Goal: Find specific page/section: Find specific page/section

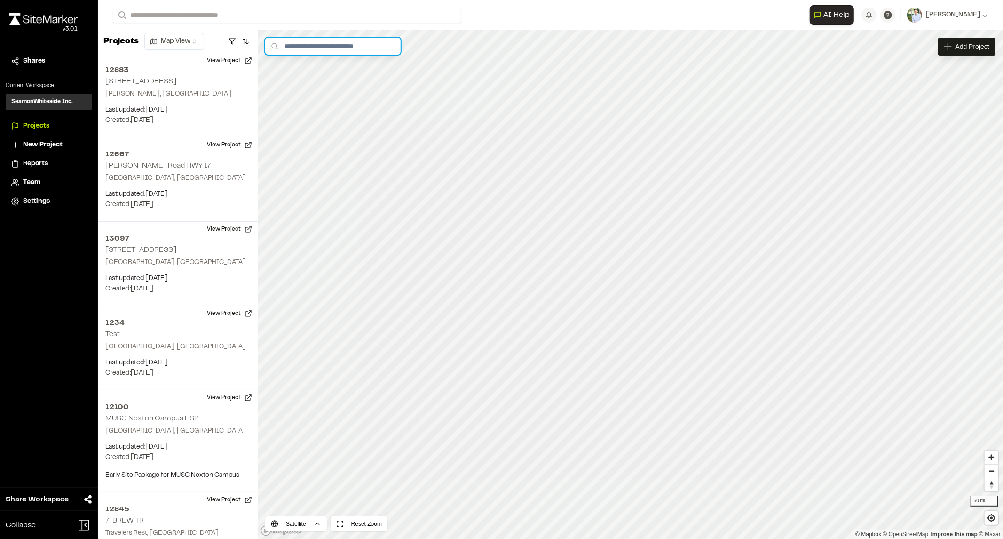
click at [341, 45] on input "text" at bounding box center [332, 46] width 135 height 17
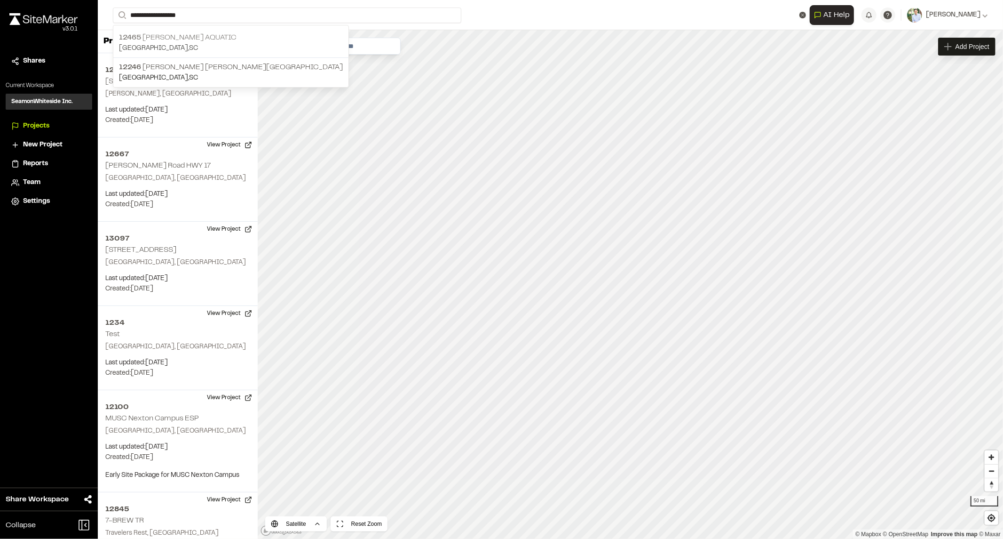
type input "**********"
click at [205, 52] on p "[GEOGRAPHIC_DATA] , [GEOGRAPHIC_DATA]" at bounding box center [231, 48] width 224 height 10
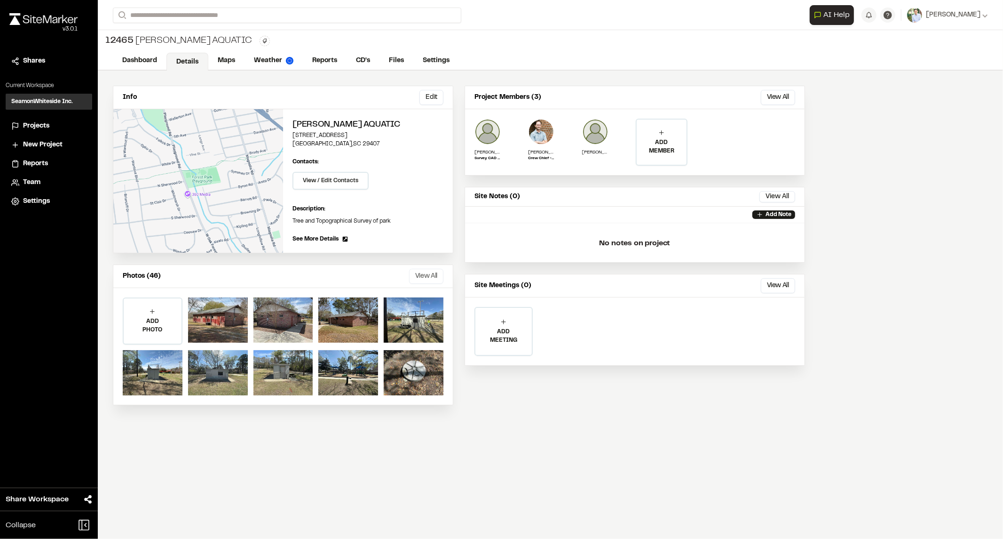
click at [414, 278] on button "View All" at bounding box center [426, 276] width 34 height 15
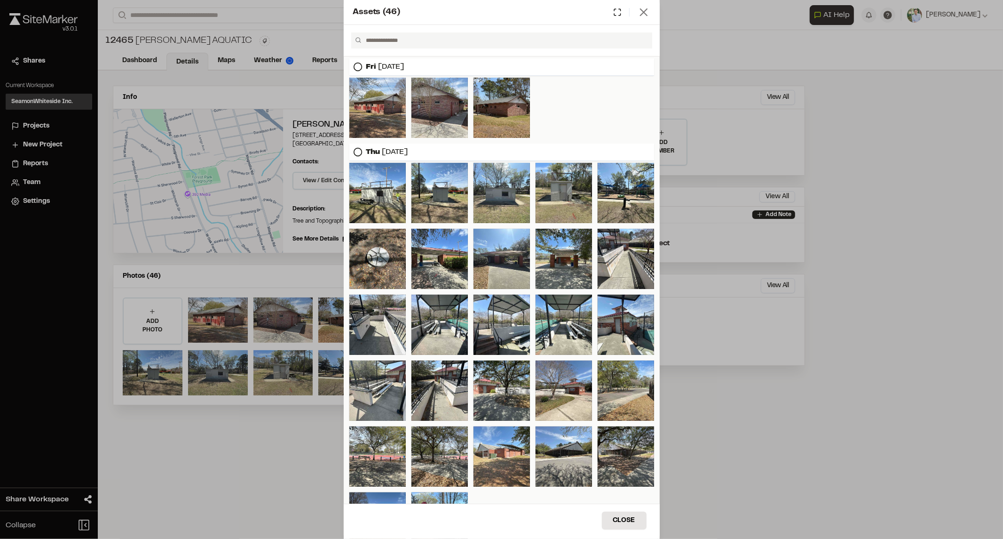
click at [650, 6] on icon at bounding box center [643, 12] width 13 height 13
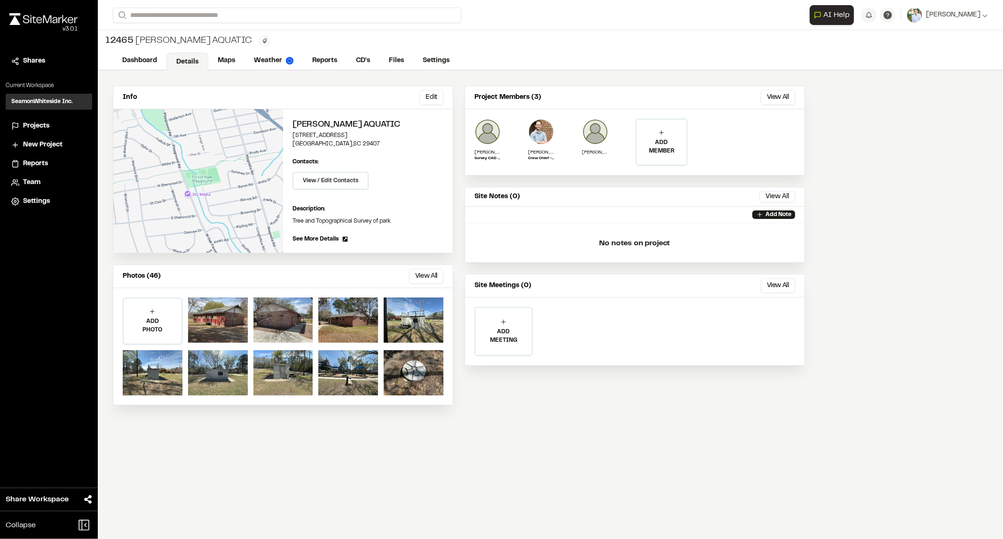
click at [641, 22] on div "**********" at bounding box center [550, 15] width 875 height 30
click at [217, 58] on link "Maps" at bounding box center [226, 62] width 37 height 18
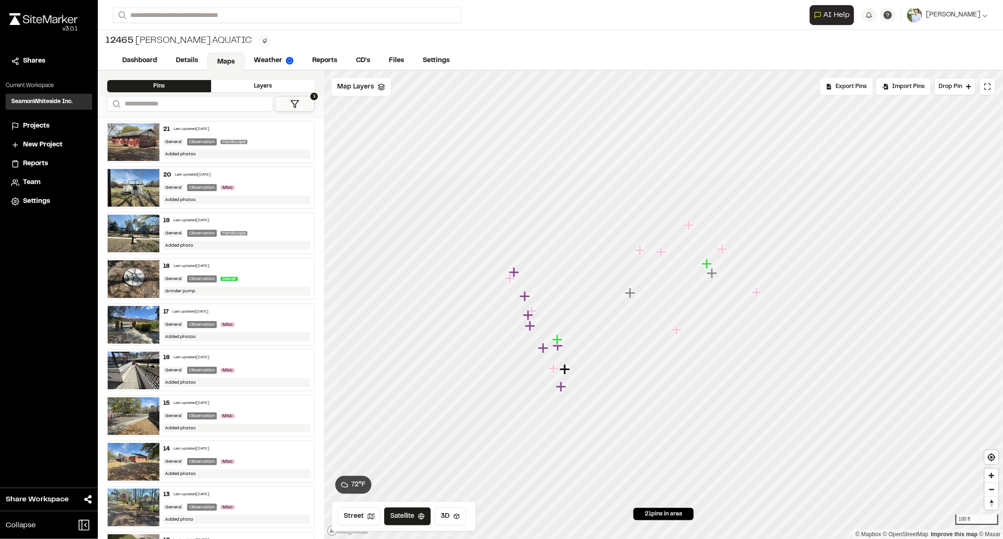
click at [679, 331] on icon "Map marker" at bounding box center [677, 329] width 10 height 10
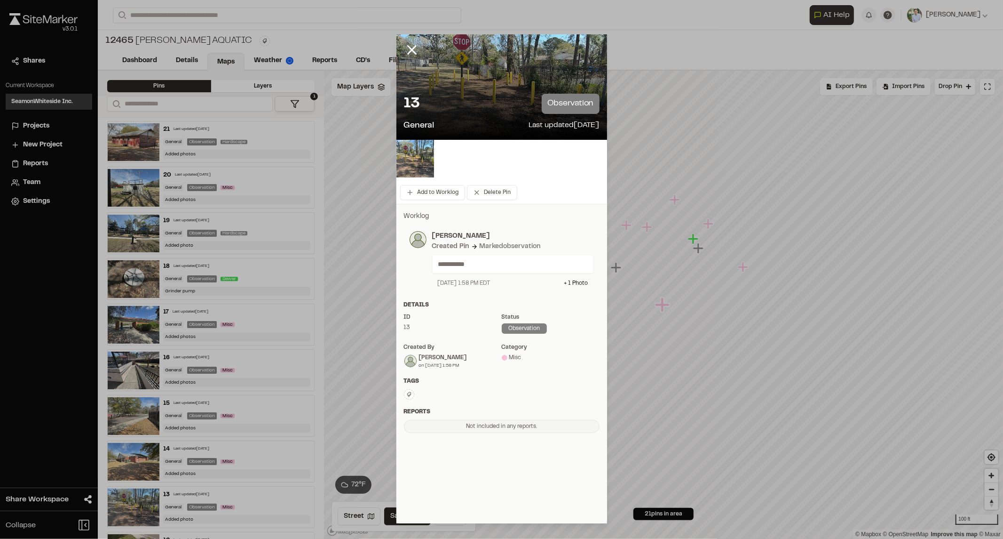
click at [495, 76] on div at bounding box center [501, 86] width 211 height 105
click at [574, 102] on p "observation" at bounding box center [570, 104] width 57 height 20
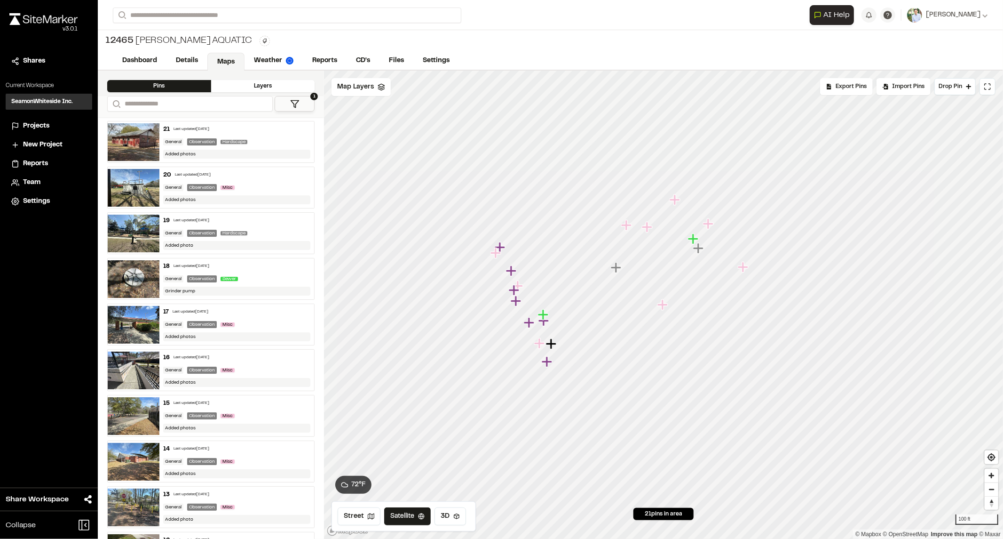
click at [146, 138] on img at bounding box center [134, 142] width 52 height 38
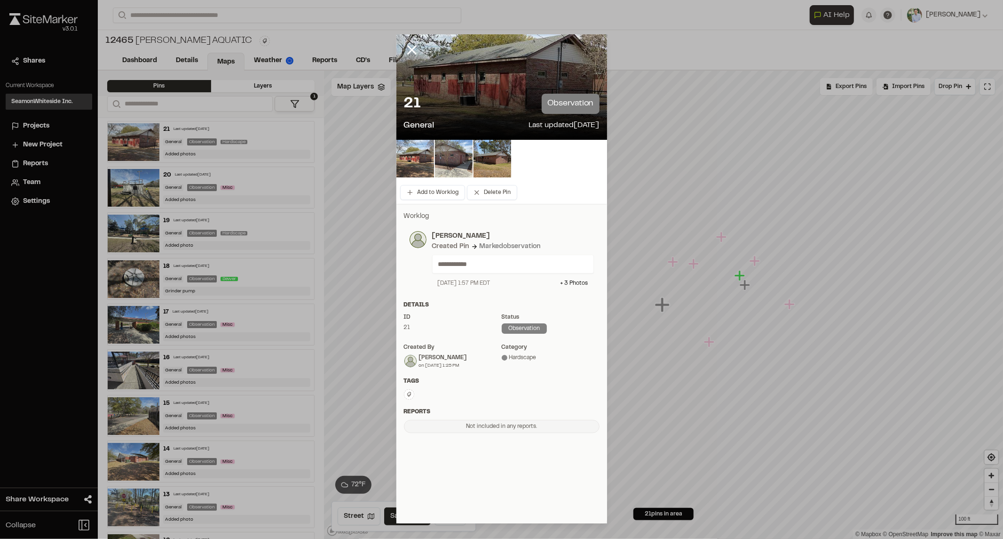
drag, startPoint x: 274, startPoint y: 170, endPoint x: 279, endPoint y: 166, distance: 5.7
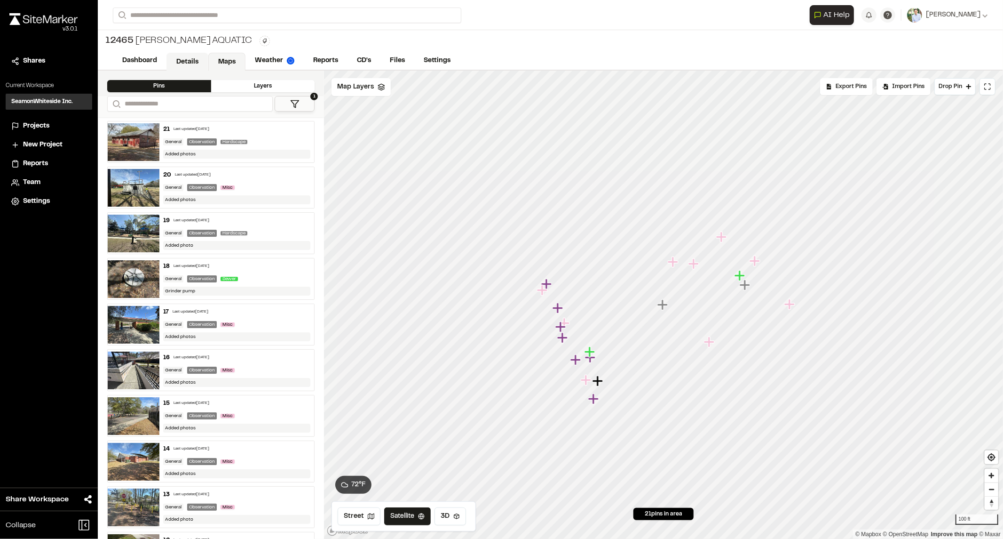
click at [193, 61] on link "Details" at bounding box center [187, 62] width 42 height 18
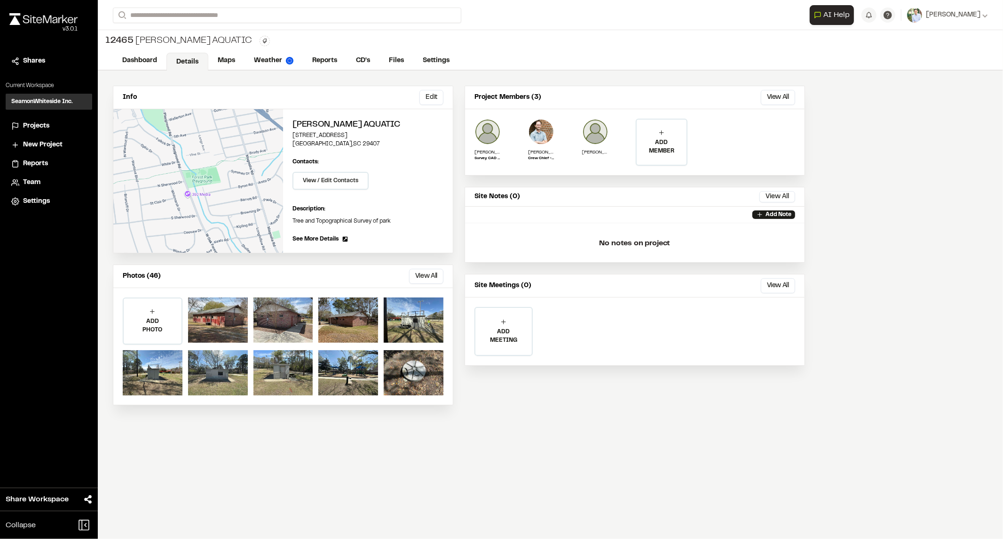
click at [420, 265] on div "Photos (46) View All ... Close Select Download Zoom to Pin Unselect Download Zo…" at bounding box center [283, 276] width 340 height 23
click at [430, 274] on button "View All" at bounding box center [426, 276] width 34 height 15
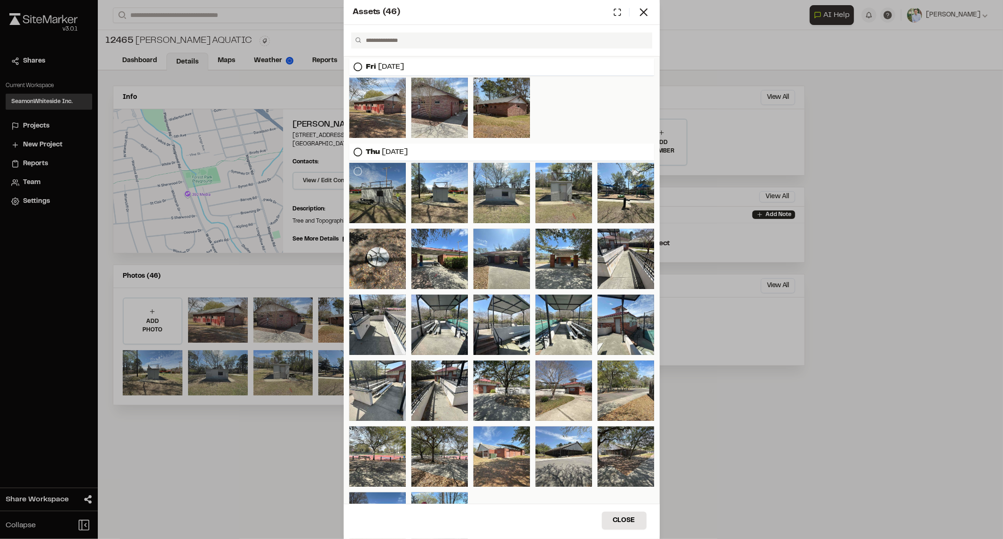
click at [369, 191] on div at bounding box center [377, 193] width 56 height 60
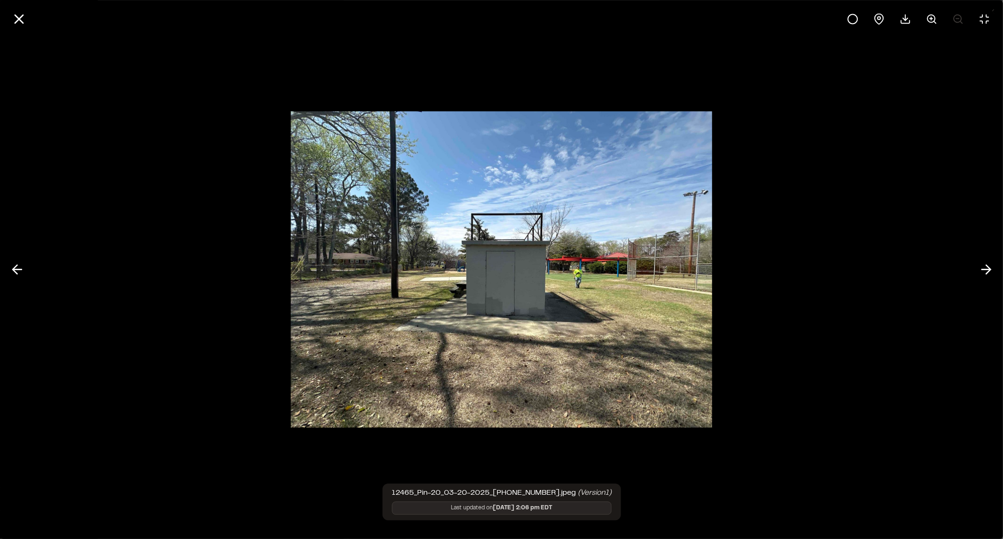
click at [878, 303] on div at bounding box center [501, 269] width 1003 height 539
click at [985, 261] on icon at bounding box center [986, 269] width 15 height 16
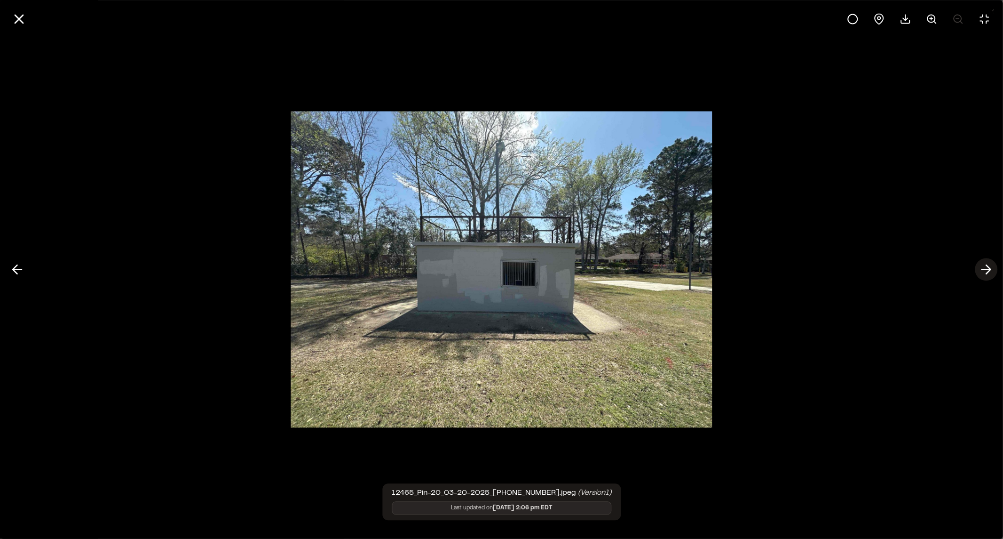
click at [983, 269] on icon at bounding box center [986, 269] width 15 height 16
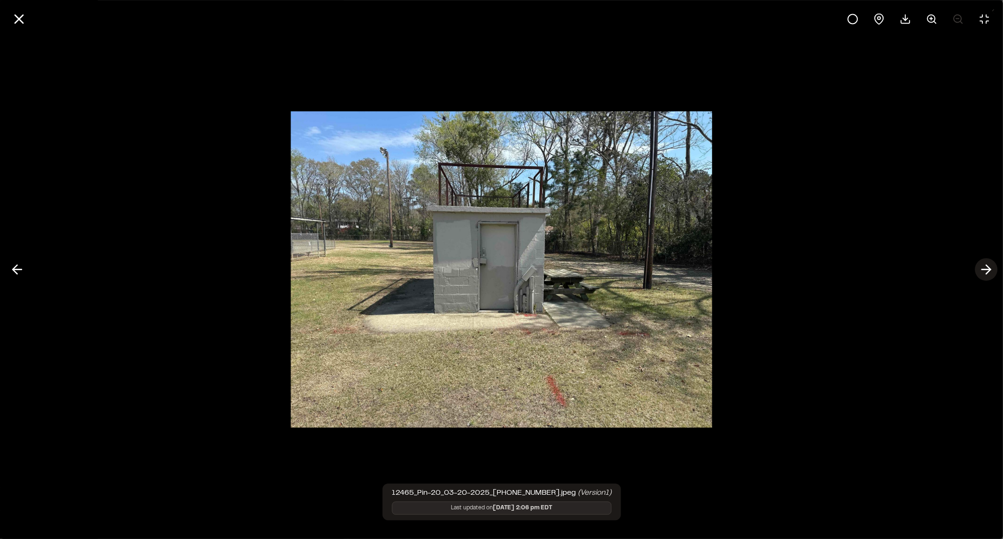
click at [983, 269] on icon at bounding box center [986, 269] width 15 height 16
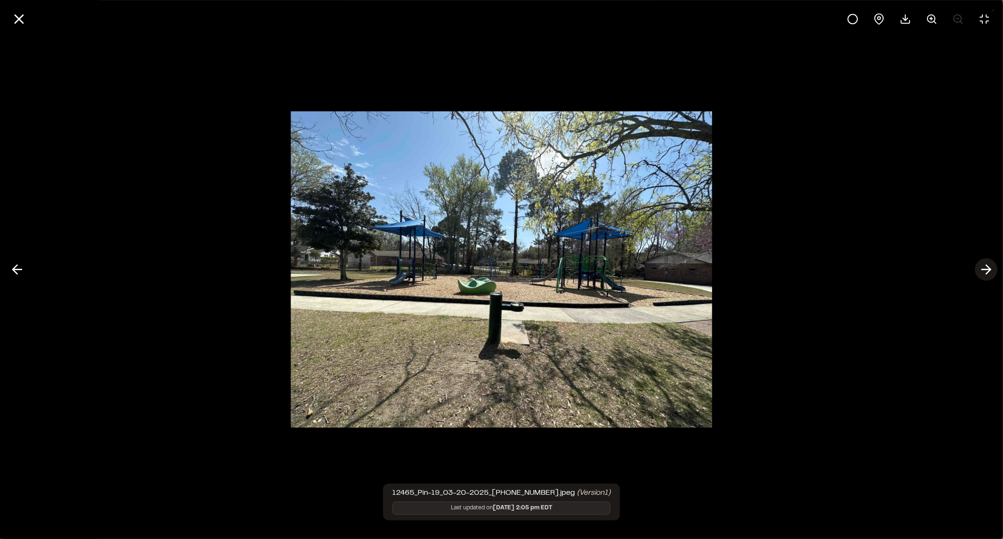
click at [983, 269] on icon at bounding box center [986, 269] width 15 height 16
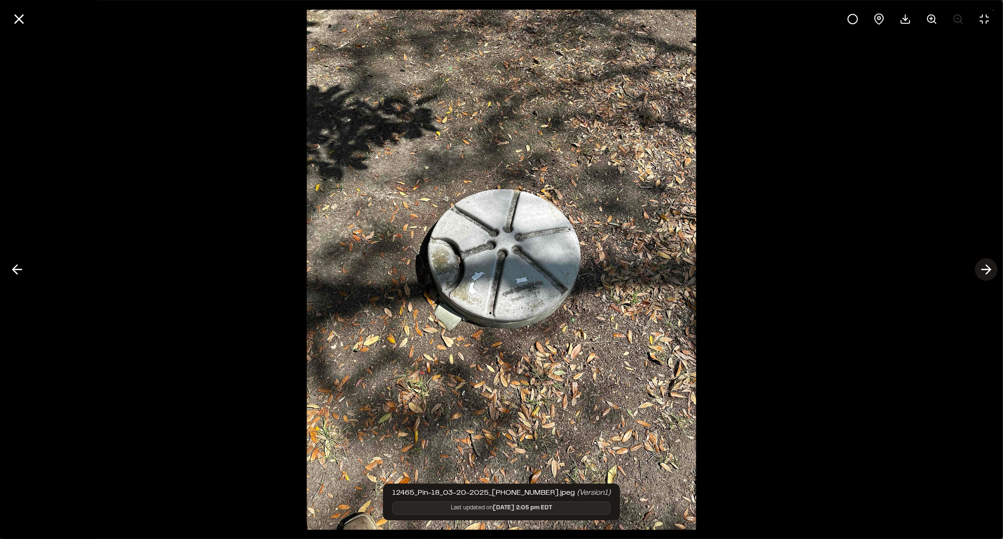
click at [983, 269] on icon at bounding box center [986, 269] width 15 height 16
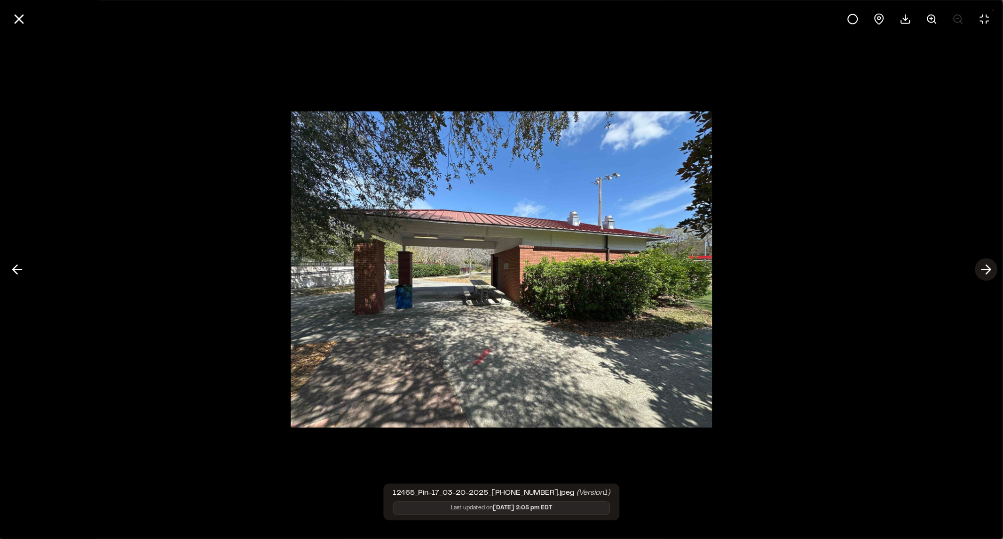
click at [983, 269] on icon at bounding box center [986, 269] width 15 height 16
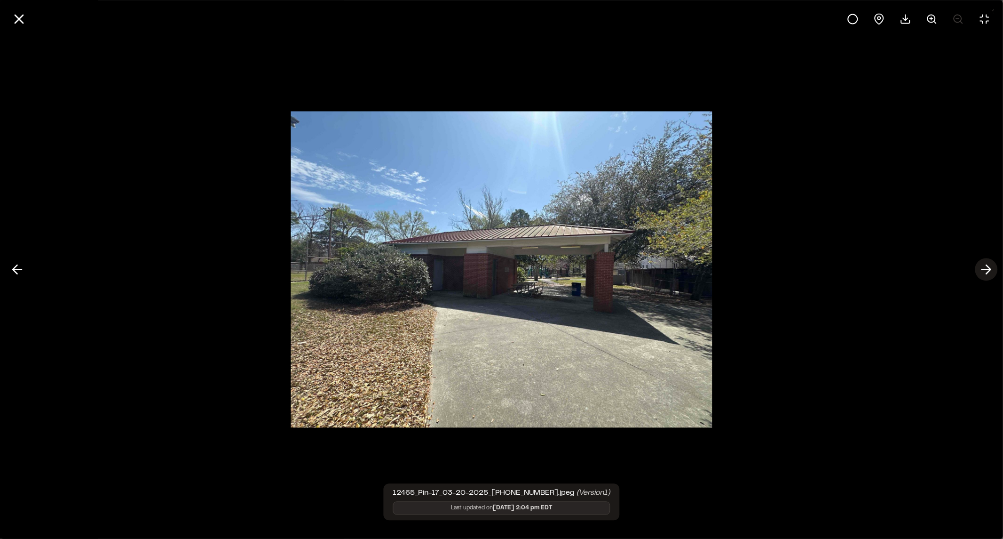
click at [983, 266] on icon at bounding box center [986, 269] width 15 height 16
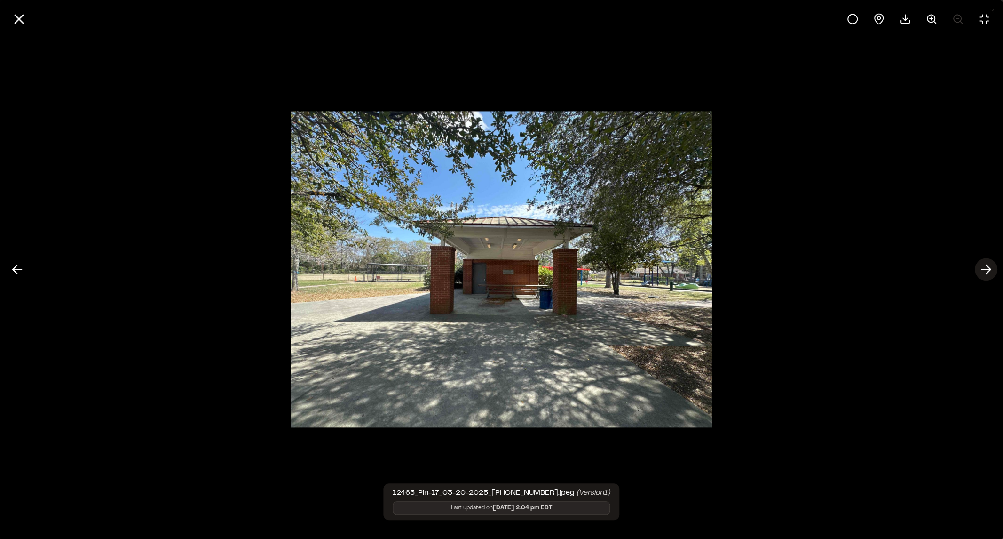
click at [977, 264] on button at bounding box center [986, 269] width 23 height 23
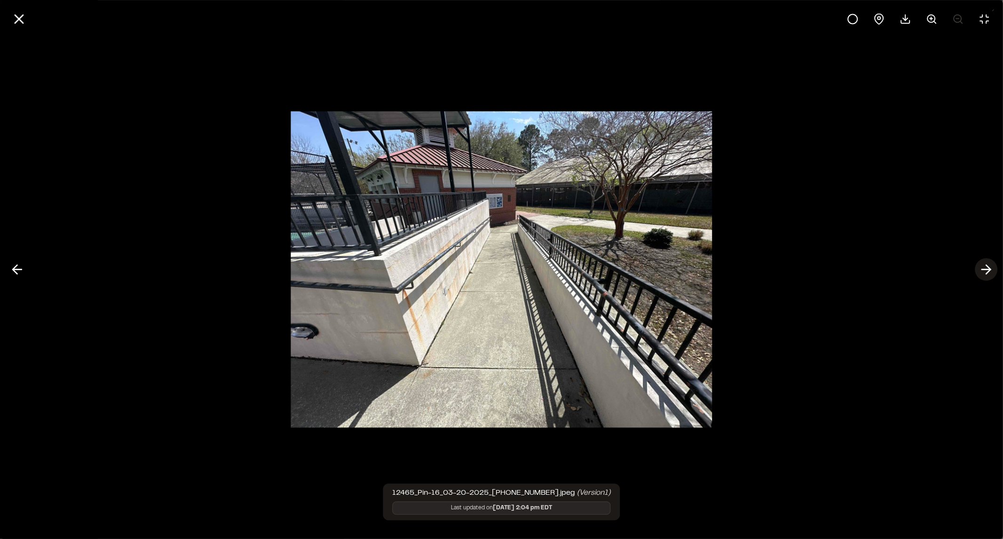
click at [977, 264] on button at bounding box center [986, 269] width 23 height 23
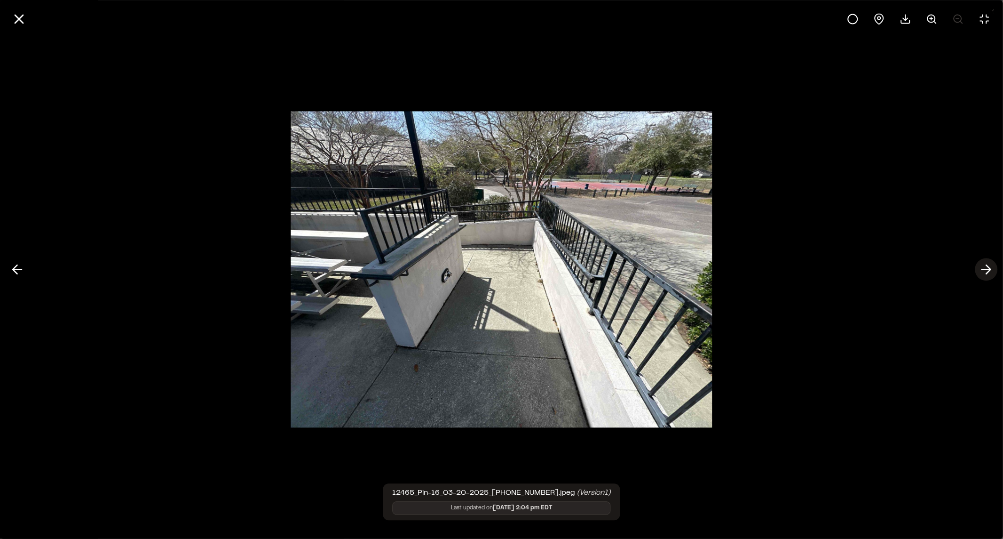
click at [977, 264] on button at bounding box center [986, 269] width 23 height 23
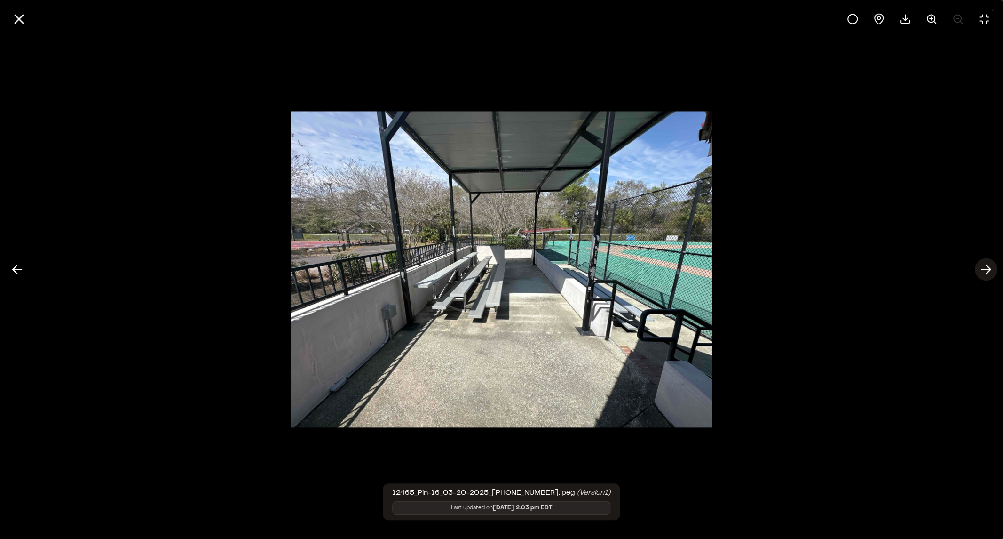
click at [977, 264] on button at bounding box center [986, 269] width 23 height 23
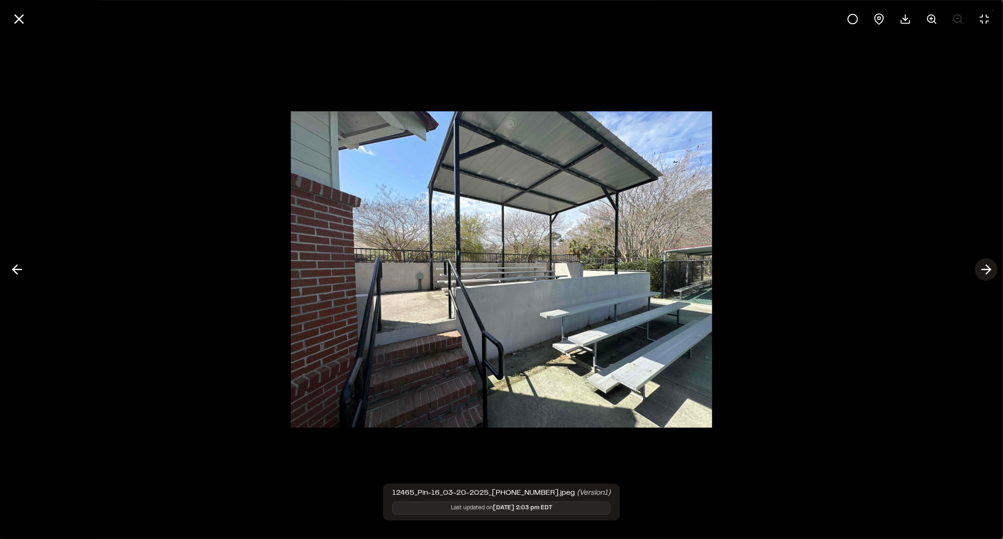
click at [977, 264] on button at bounding box center [986, 269] width 23 height 23
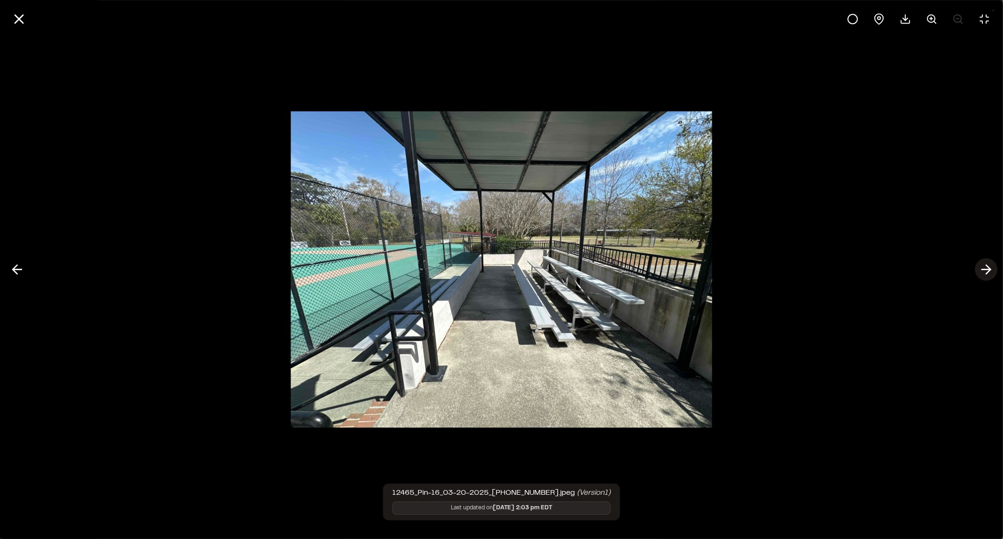
click at [977, 264] on button at bounding box center [986, 269] width 23 height 23
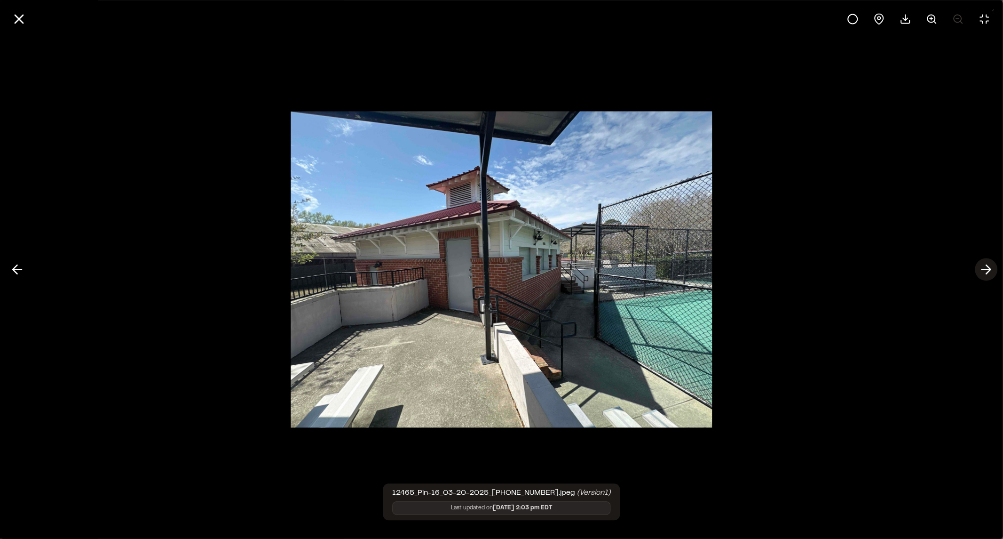
click at [982, 262] on icon at bounding box center [986, 269] width 15 height 16
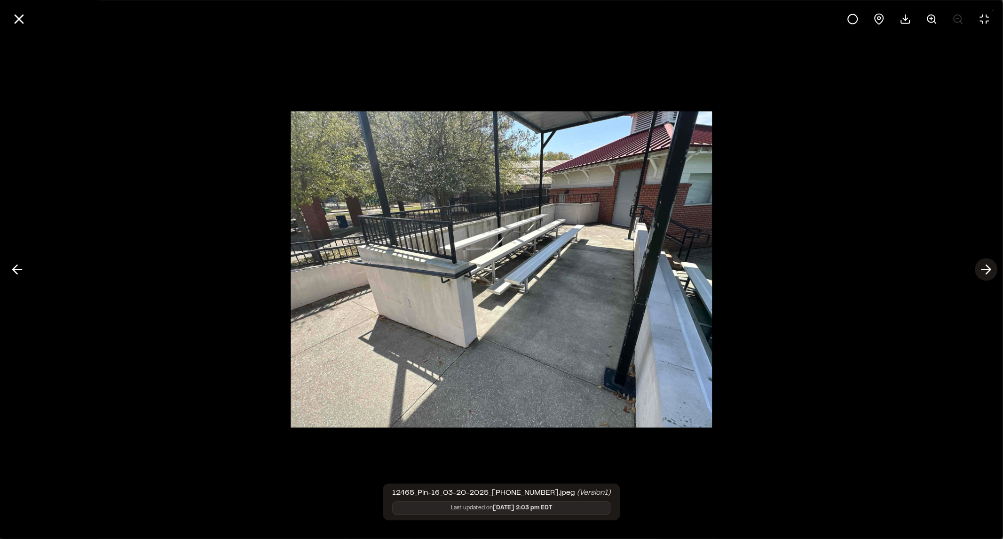
click at [982, 262] on icon at bounding box center [986, 269] width 15 height 16
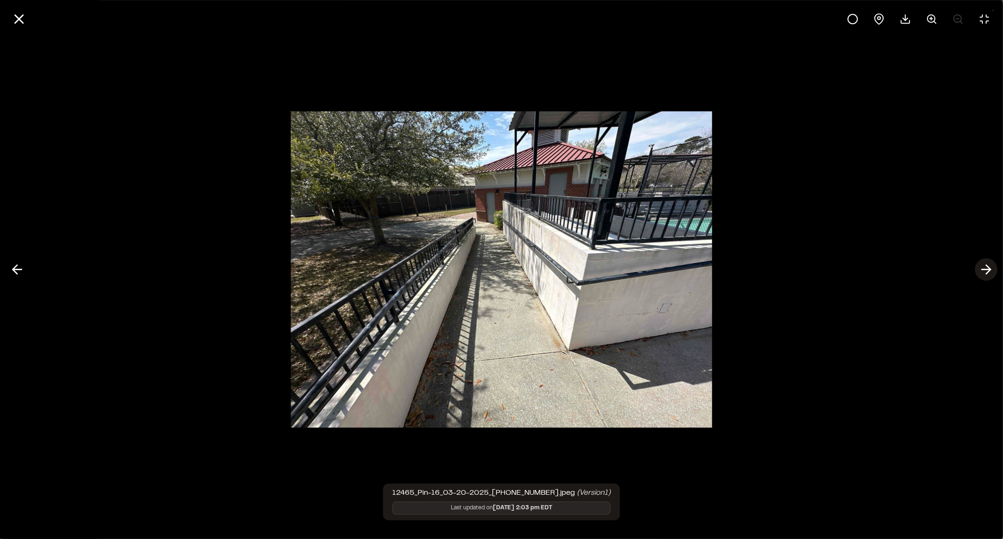
click at [986, 262] on icon at bounding box center [986, 269] width 15 height 16
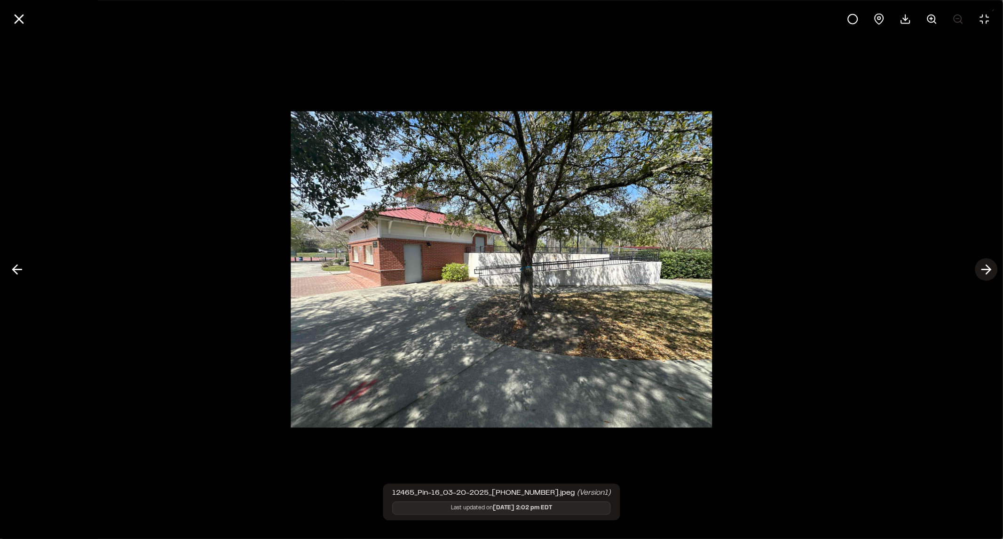
click at [986, 262] on icon at bounding box center [986, 269] width 15 height 16
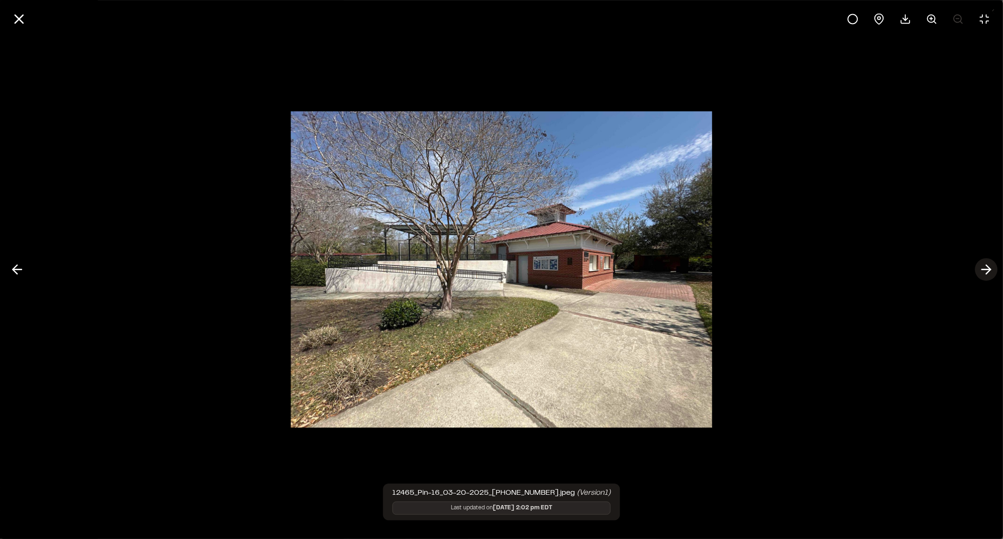
click at [986, 262] on icon at bounding box center [986, 269] width 15 height 16
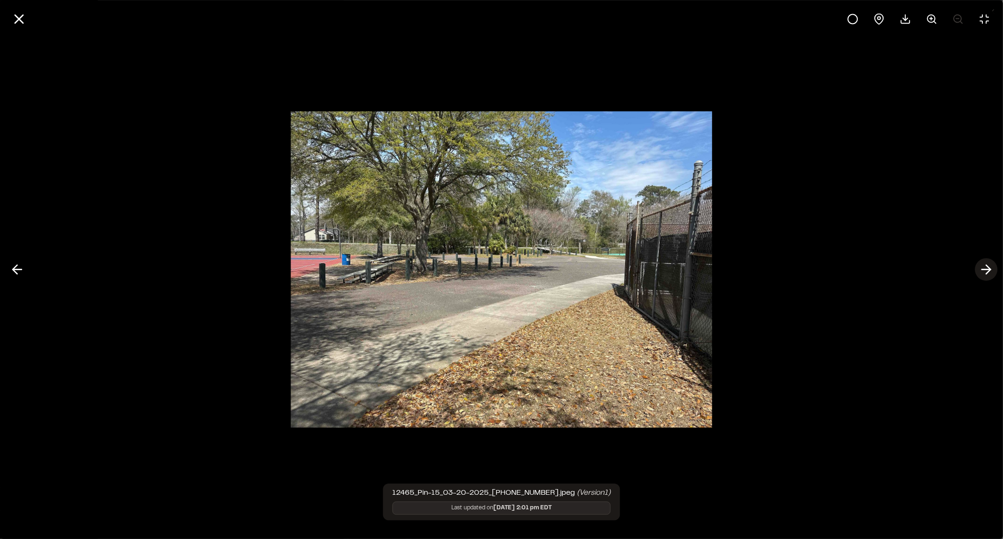
click at [986, 263] on icon at bounding box center [986, 269] width 15 height 16
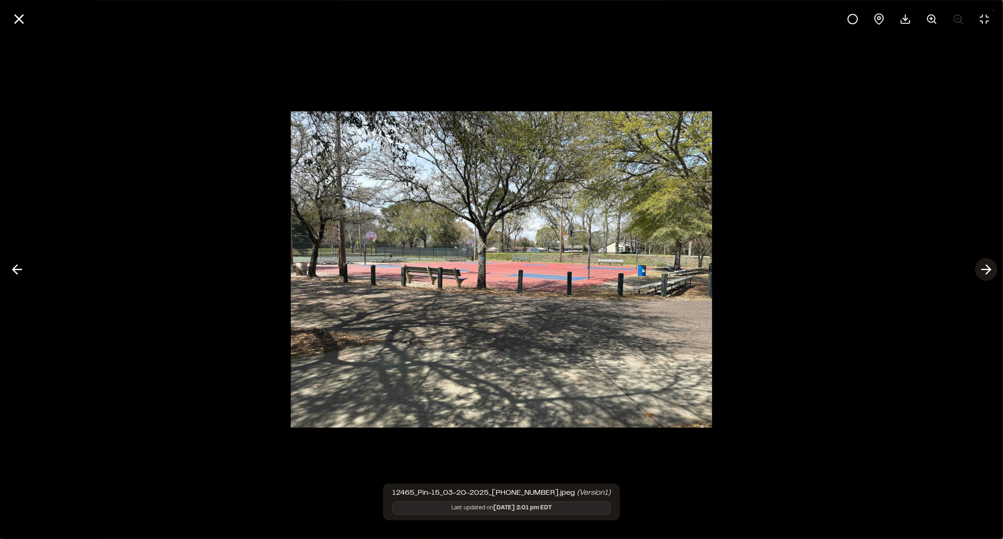
click at [986, 263] on icon at bounding box center [986, 269] width 15 height 16
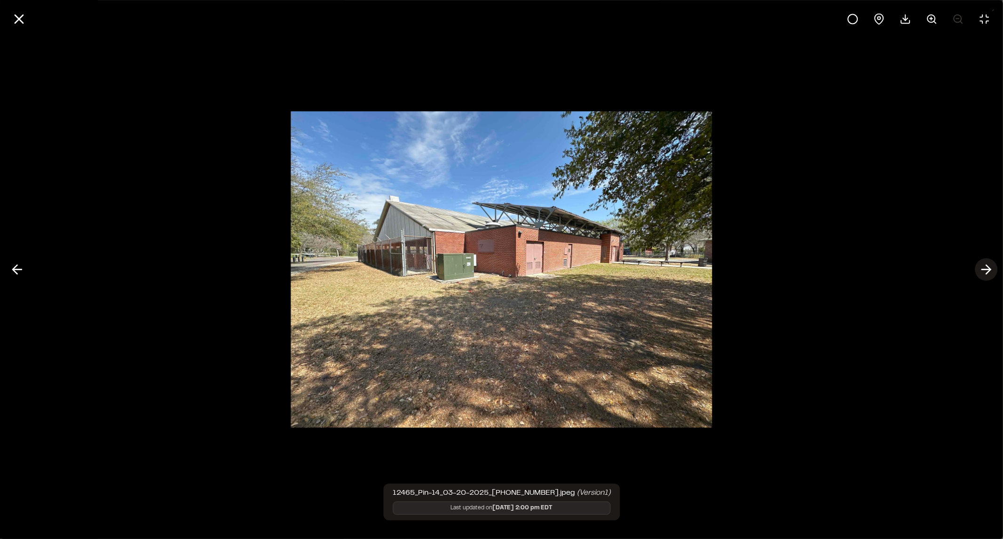
click at [982, 265] on icon at bounding box center [986, 269] width 15 height 16
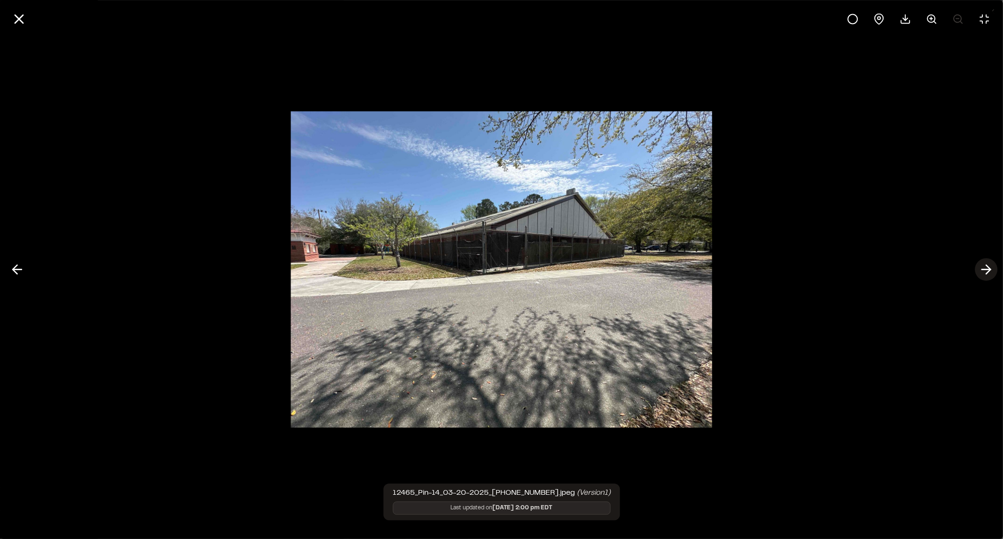
click at [988, 270] on icon at bounding box center [986, 269] width 15 height 16
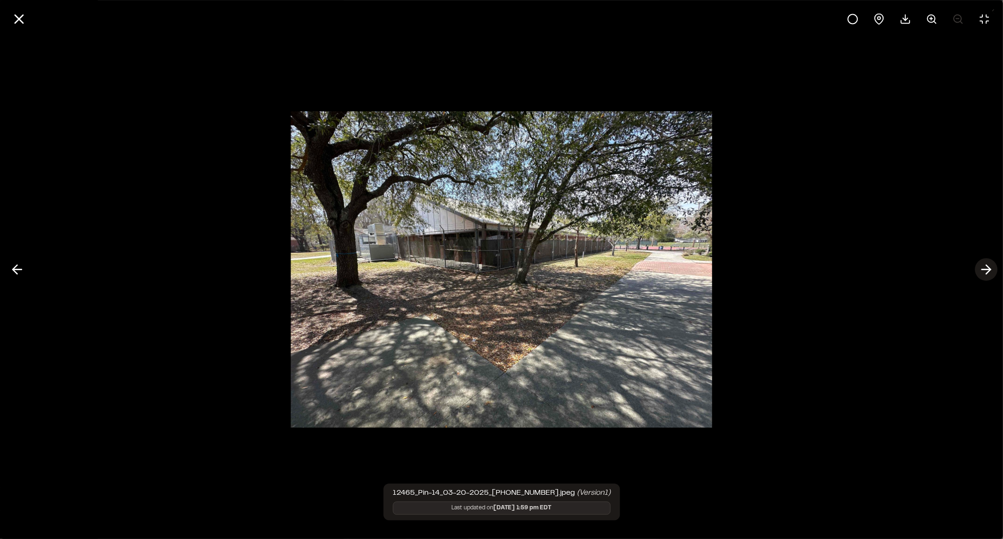
click at [987, 270] on icon at bounding box center [986, 269] width 15 height 16
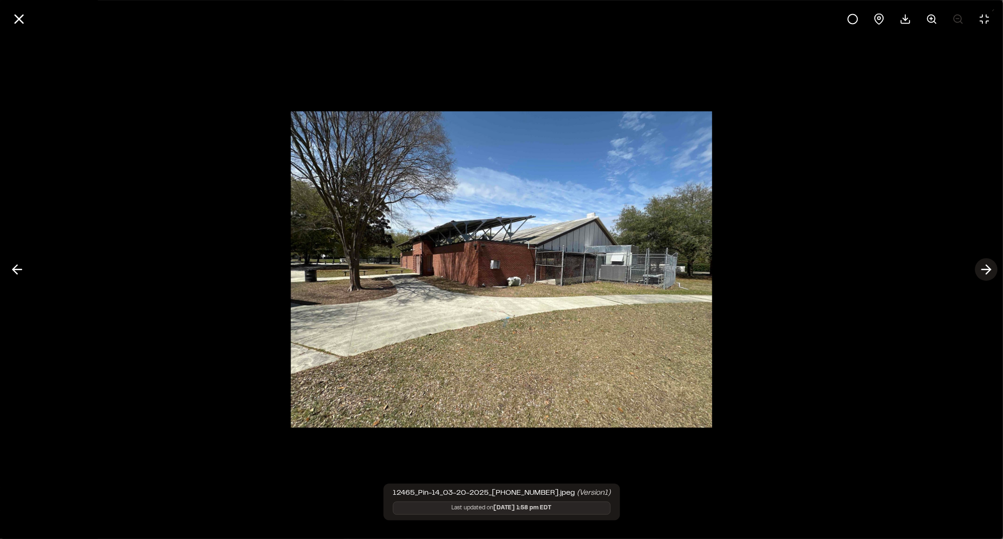
click at [987, 270] on icon at bounding box center [986, 269] width 15 height 16
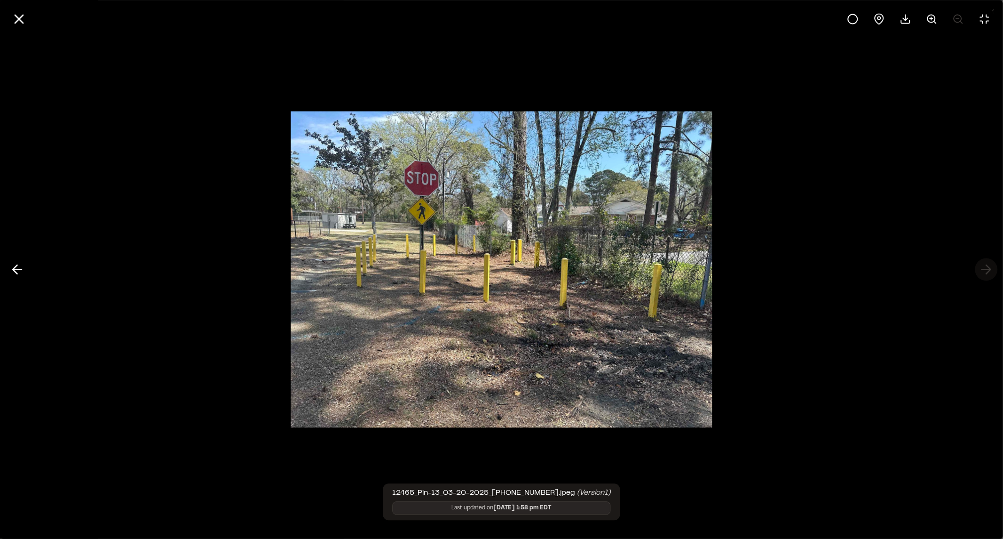
click at [987, 270] on div at bounding box center [501, 269] width 1003 height 539
click at [982, 261] on div at bounding box center [501, 269] width 1003 height 539
click at [24, 19] on icon at bounding box center [19, 19] width 16 height 16
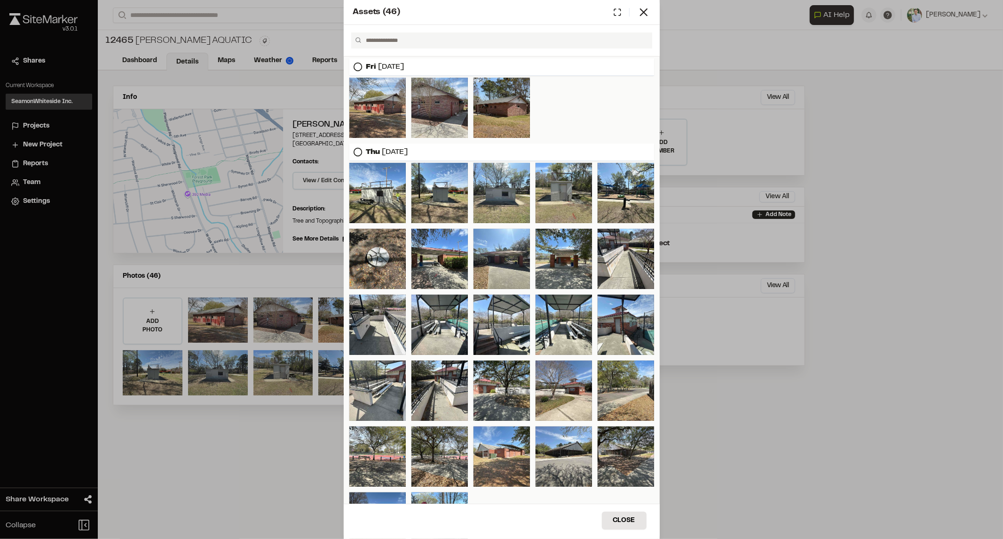
click at [865, 333] on div "Assets ( 46 ) [DATE] [DATE] Close Select Download Zoom to Pin Unselect Download…" at bounding box center [501, 269] width 1003 height 539
